Goal: Task Accomplishment & Management: Use online tool/utility

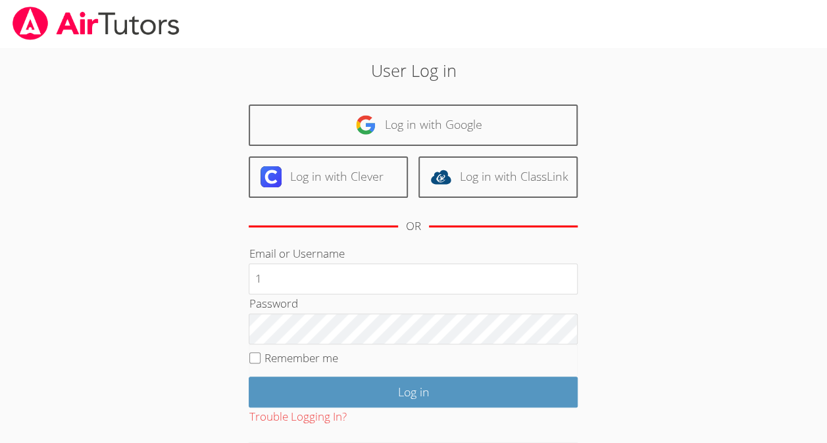
type input "1"
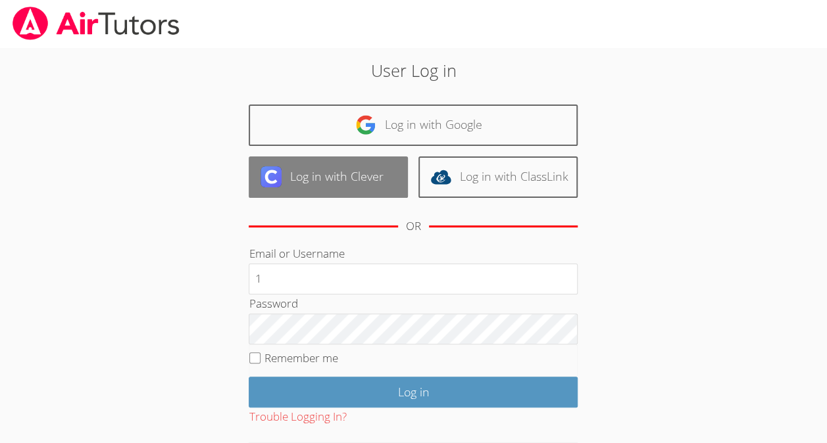
click at [325, 175] on link "Log in with Clever" at bounding box center [328, 176] width 159 height 41
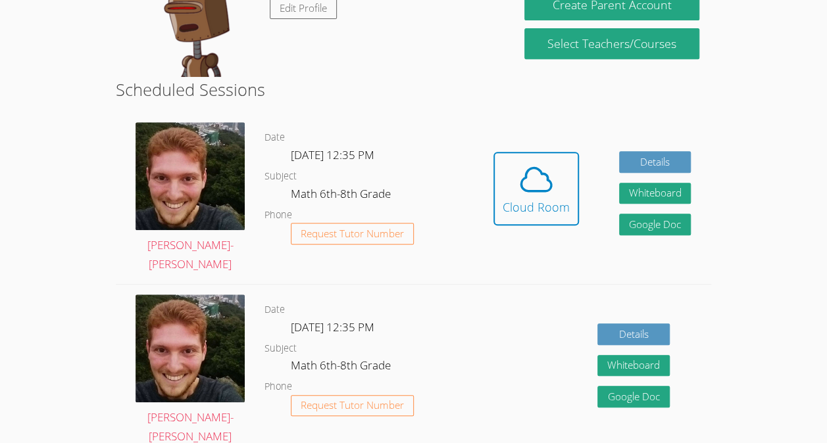
scroll to position [272, 0]
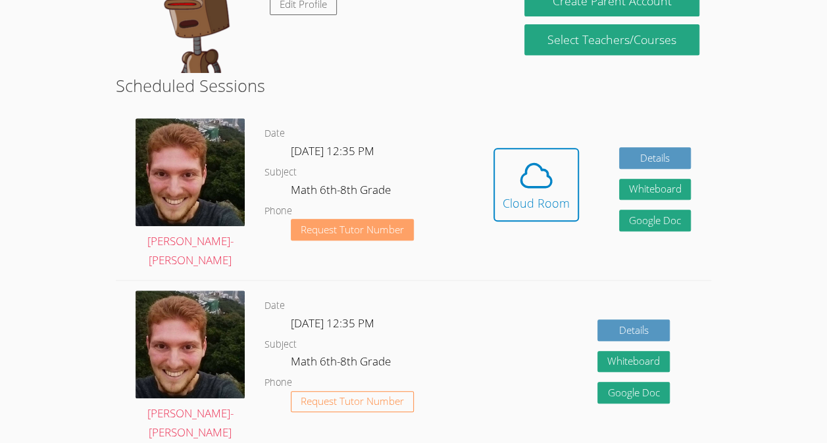
click at [384, 219] on button "Request Tutor Number" at bounding box center [352, 230] width 123 height 22
click at [539, 135] on div "Hidden Cloud Room Details Whiteboard Hidden Google Doc" at bounding box center [592, 194] width 238 height 172
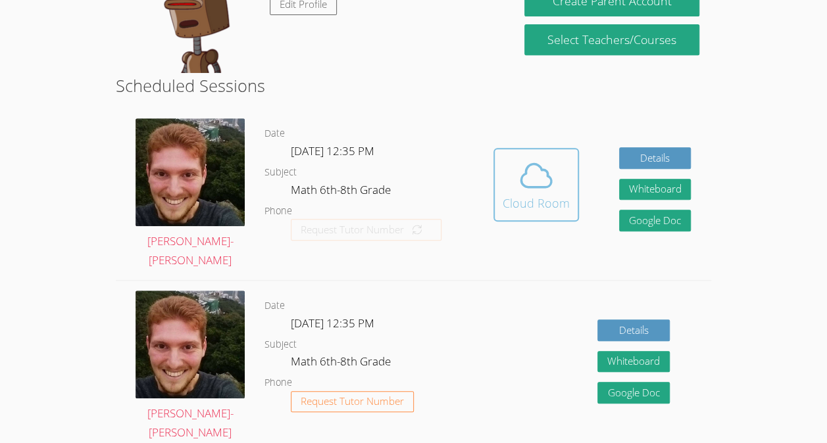
click at [566, 166] on span at bounding box center [535, 175] width 67 height 37
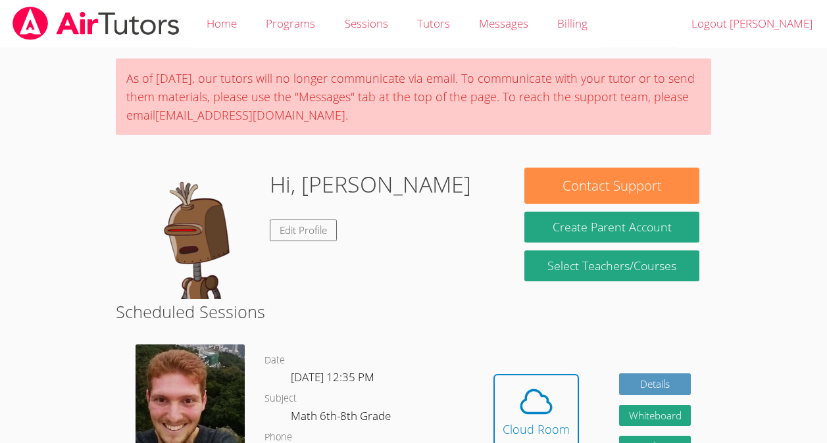
scroll to position [226, 0]
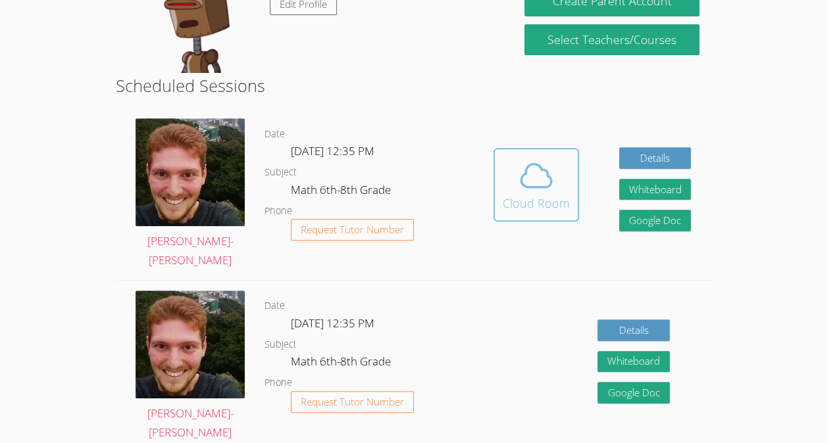
click at [510, 155] on button "Cloud Room" at bounding box center [535, 185] width 85 height 74
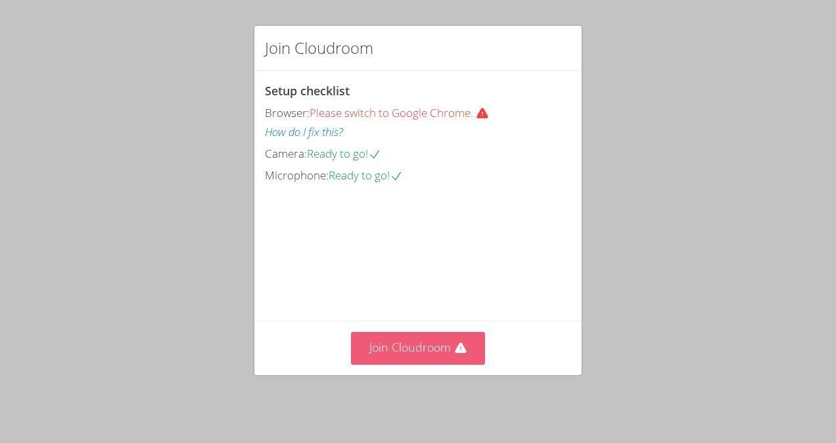
click at [439, 352] on button "Join Cloudroom" at bounding box center [418, 348] width 135 height 32
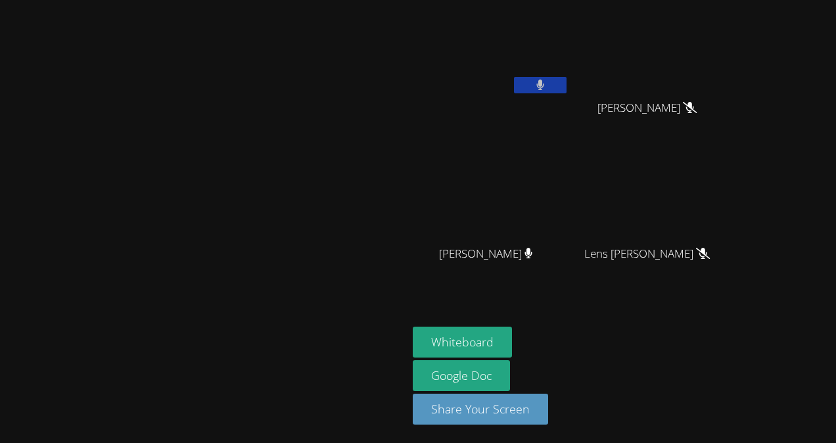
click at [569, 72] on video at bounding box center [491, 49] width 156 height 88
click at [544, 90] on icon at bounding box center [541, 85] width 8 height 11
click at [372, 396] on div "[PERSON_NAME]-[PERSON_NAME]" at bounding box center [203, 221] width 397 height 433
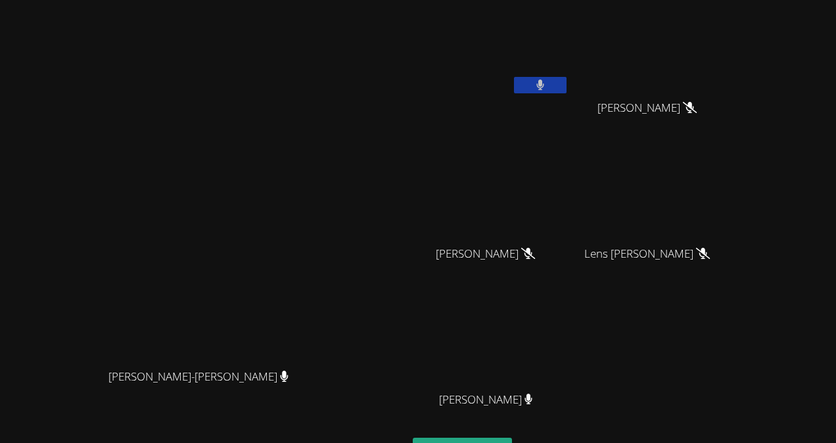
click at [544, 85] on icon at bounding box center [541, 85] width 8 height 11
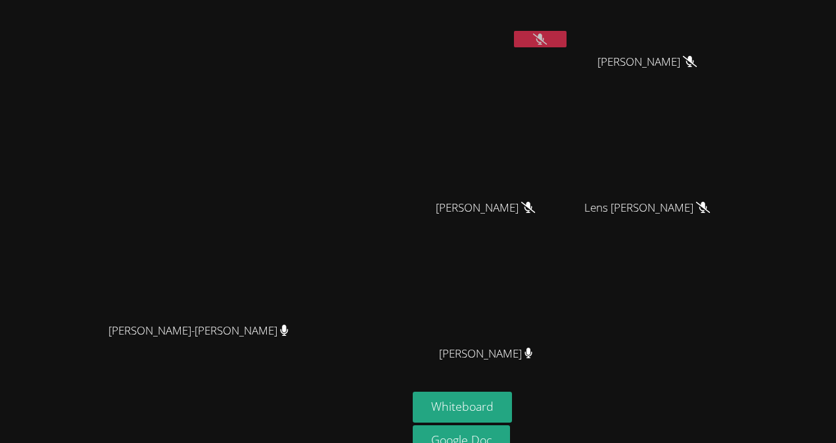
scroll to position [45, 0]
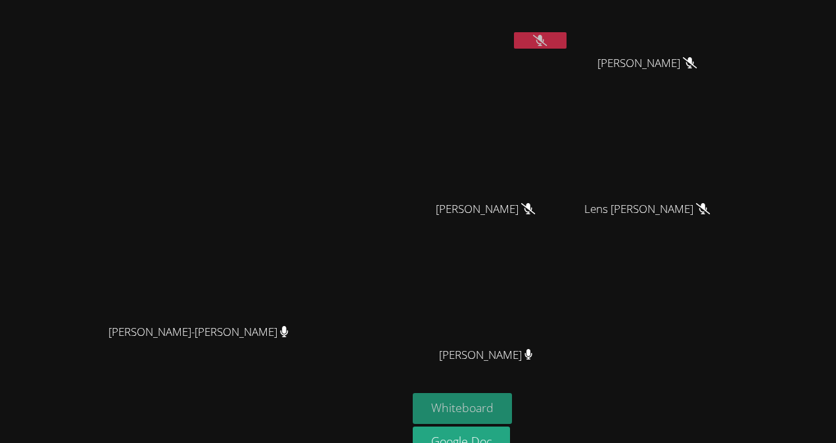
click at [512, 402] on button "Whiteboard" at bounding box center [462, 408] width 99 height 31
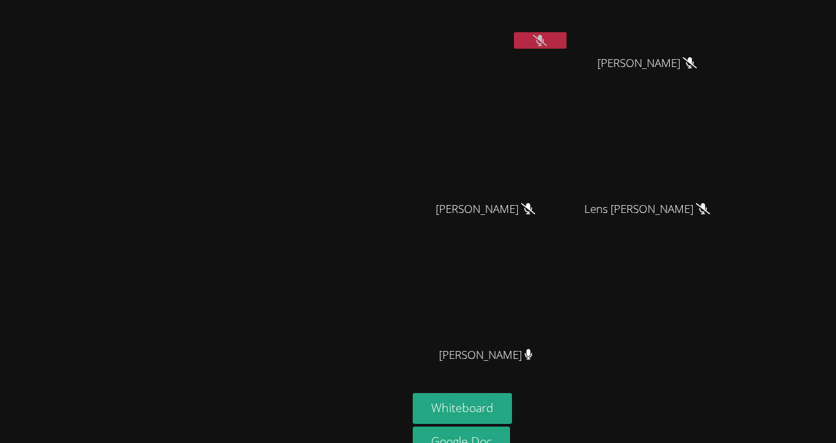
click at [547, 45] on icon at bounding box center [540, 40] width 14 height 11
click at [545, 41] on icon at bounding box center [541, 40] width 9 height 11
click at [567, 32] on button at bounding box center [540, 40] width 53 height 16
click at [544, 39] on icon at bounding box center [541, 40] width 8 height 11
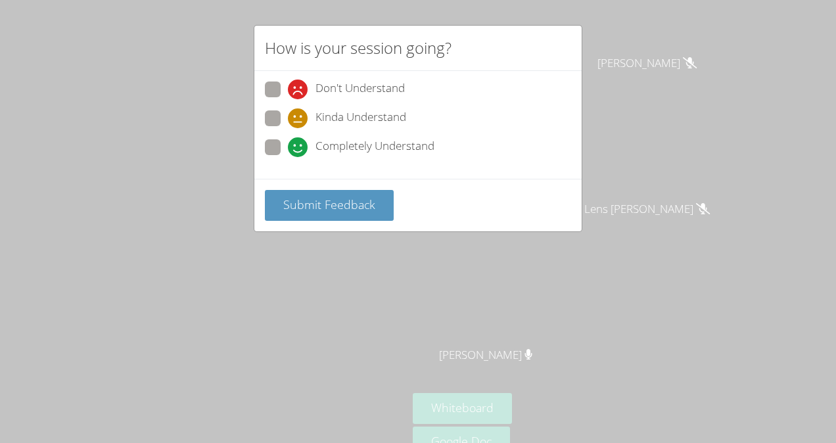
click at [316, 90] on span "Don't Understand" at bounding box center [360, 90] width 89 height 20
click at [299, 90] on input "Don't Understand" at bounding box center [293, 87] width 11 height 11
radio input "true"
click at [341, 116] on span "Kinda Understand" at bounding box center [361, 118] width 91 height 20
click at [299, 116] on input "Kinda Understand" at bounding box center [293, 115] width 11 height 11
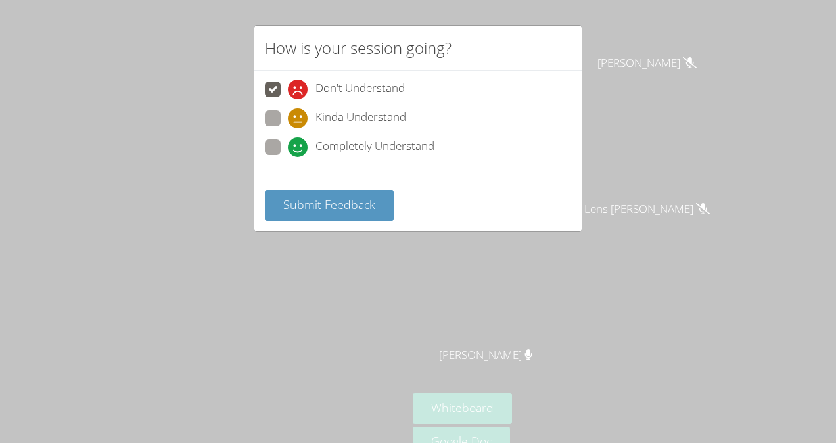
radio input "true"
click at [318, 198] on span "Submit Feedback" at bounding box center [329, 205] width 92 height 16
